Goal: Task Accomplishment & Management: Complete application form

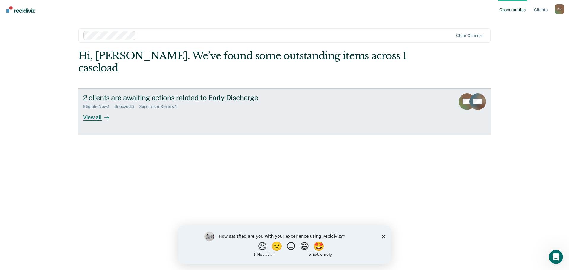
click at [86, 109] on div "View all" at bounding box center [99, 115] width 33 height 12
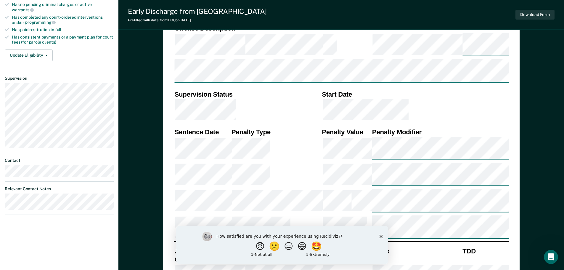
type textarea "x"
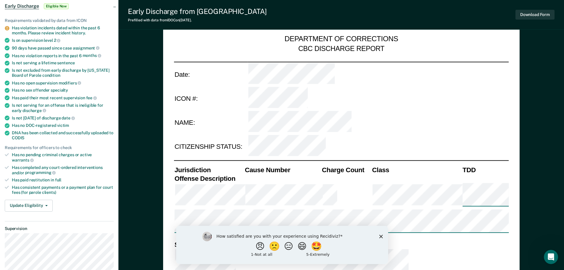
scroll to position [148, 0]
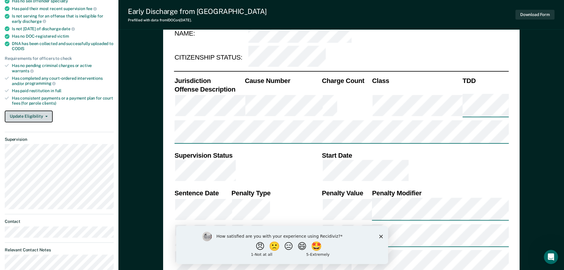
click at [39, 111] on button "Update Eligibility" at bounding box center [29, 117] width 48 height 12
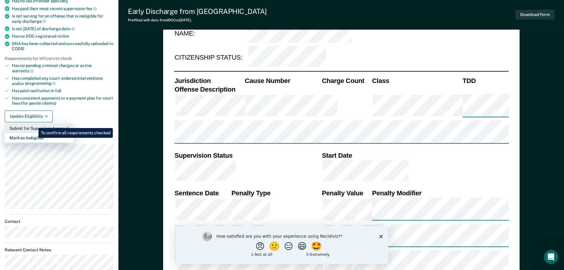
click at [34, 124] on button "Submit for Supervisor Approval" at bounding box center [39, 128] width 69 height 9
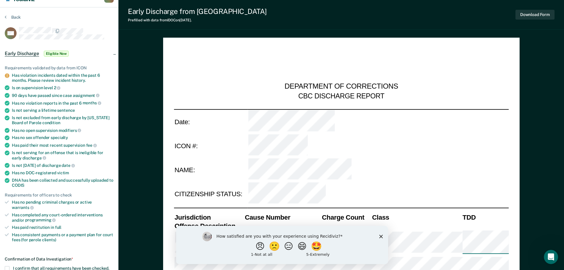
scroll to position [0, 0]
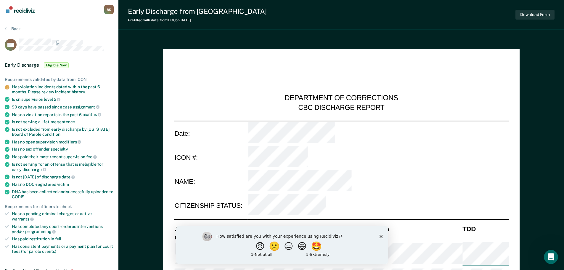
click at [27, 66] on span "Early Discharge" at bounding box center [22, 65] width 34 height 6
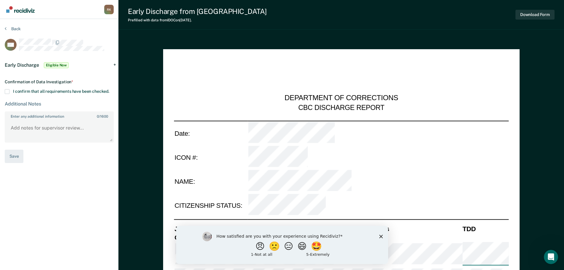
click at [9, 91] on span at bounding box center [7, 91] width 5 height 5
click at [109, 89] on input "I confirm that all requirements have been checked." at bounding box center [109, 89] width 0 height 0
click at [115, 65] on div "Early Discharge Eligible Now" at bounding box center [59, 65] width 118 height 19
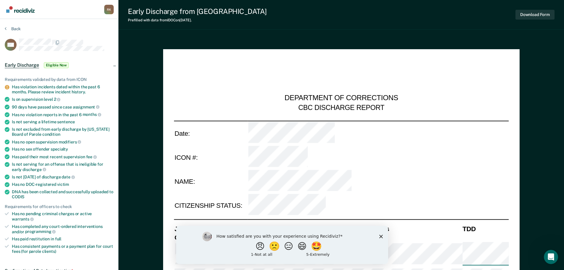
click at [115, 65] on div "Early Discharge Eligible Now" at bounding box center [59, 65] width 118 height 19
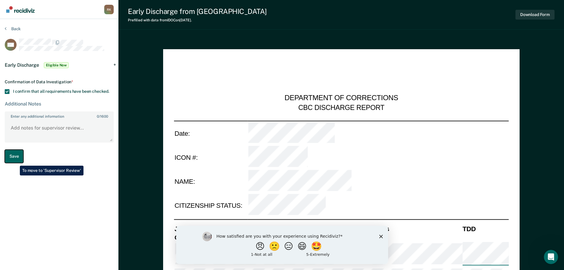
click at [14, 154] on button "Save" at bounding box center [14, 156] width 19 height 13
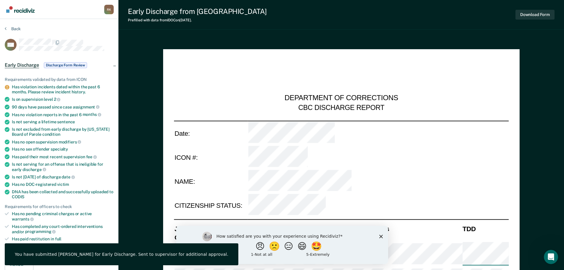
click at [204, 69] on div "DEPARTMENT OF CORRECTIONS CBC DISCHARGE REPORT" at bounding box center [341, 86] width 335 height 52
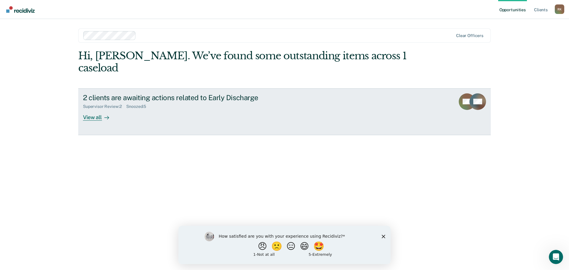
click at [92, 109] on div "View all" at bounding box center [99, 115] width 33 height 12
